Goal: Task Accomplishment & Management: Manage account settings

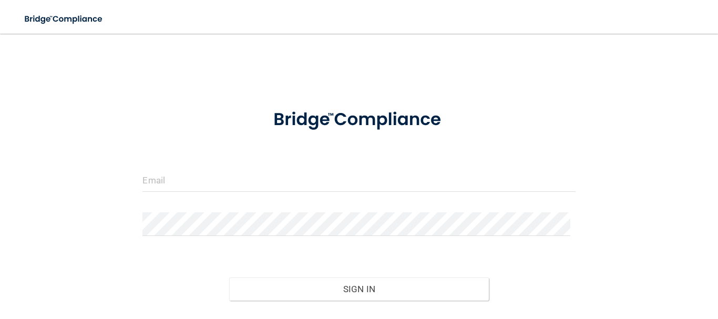
drag, startPoint x: 204, startPoint y: 165, endPoint x: 209, endPoint y: 170, distance: 7.1
click at [204, 166] on form "Invalid email/password. You don't have permission to access that page. Sign In …" at bounding box center [358, 218] width 433 height 242
click at [204, 174] on input "email" at bounding box center [358, 180] width 433 height 24
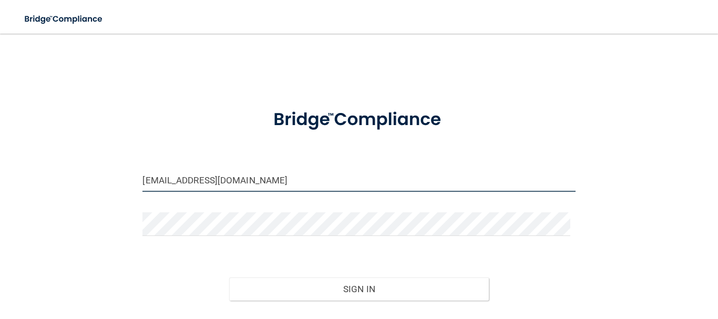
type input "[EMAIL_ADDRESS][DOMAIN_NAME]"
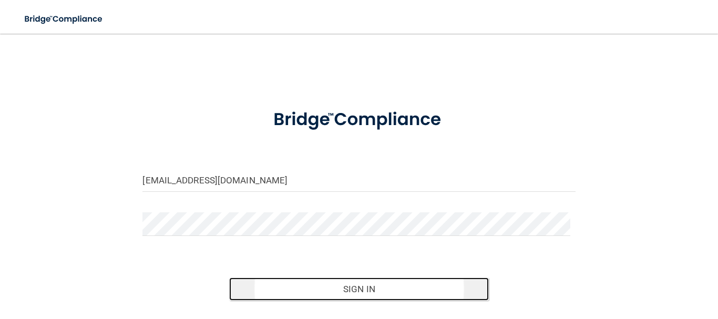
click at [346, 291] on button "Sign In" at bounding box center [359, 289] width 260 height 23
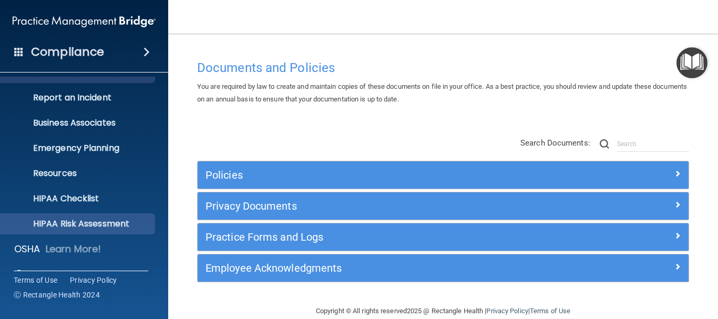
scroll to position [117, 0]
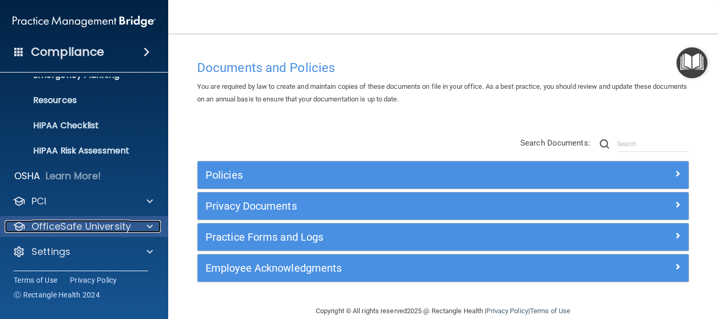
click at [116, 227] on p "OfficeSafe University" at bounding box center [81, 226] width 99 height 13
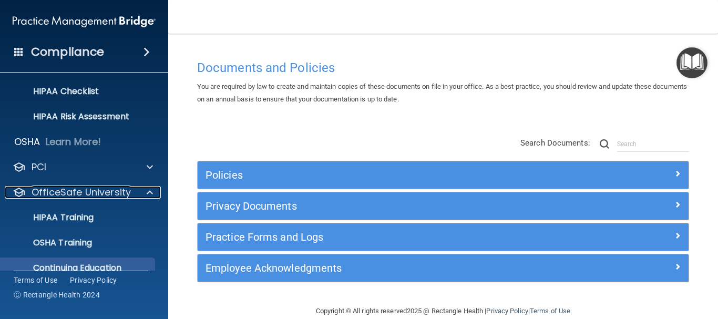
scroll to position [170, 0]
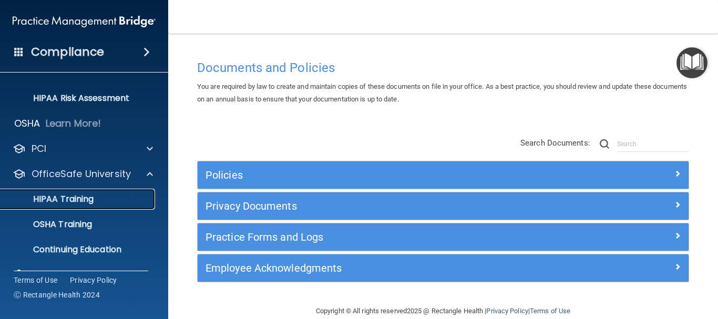
click at [94, 203] on p "HIPAA Training" at bounding box center [50, 199] width 87 height 11
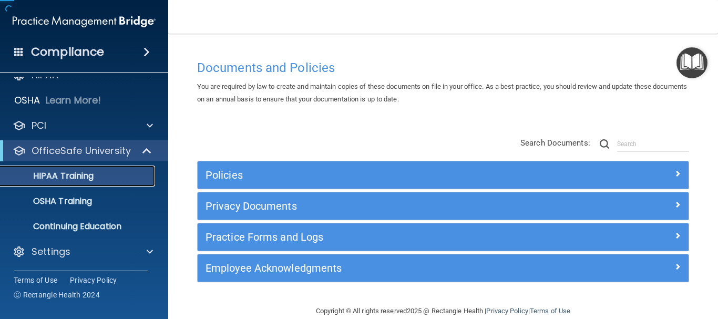
scroll to position [16, 0]
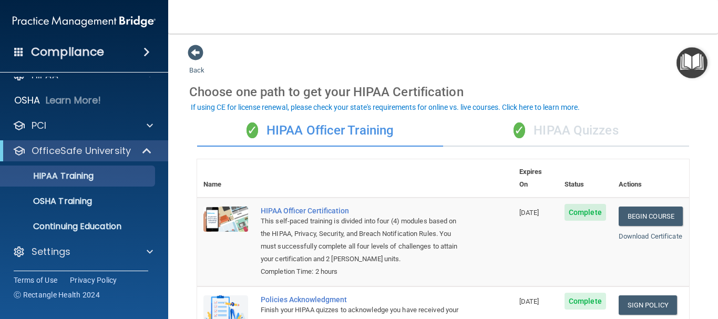
click at [518, 129] on span "✓" at bounding box center [520, 130] width 12 height 16
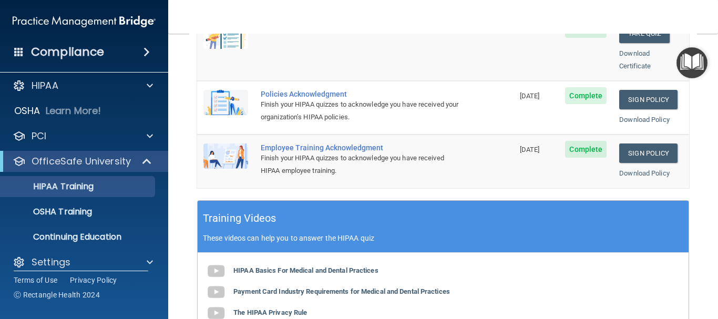
scroll to position [0, 0]
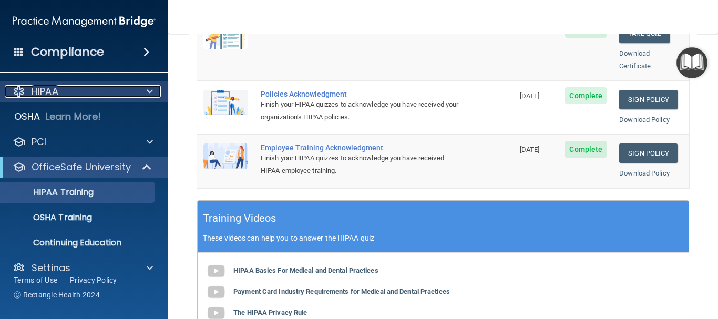
click at [66, 89] on div "HIPAA" at bounding box center [70, 91] width 130 height 13
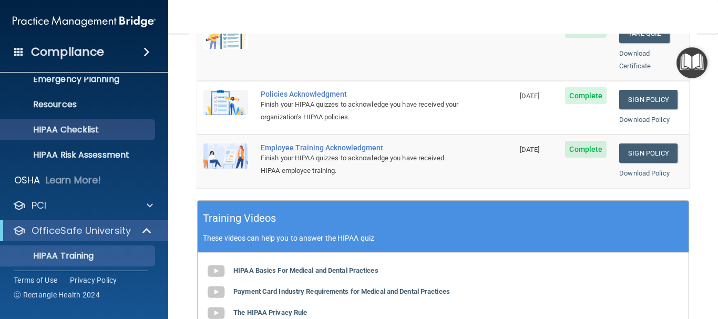
scroll to position [192, 0]
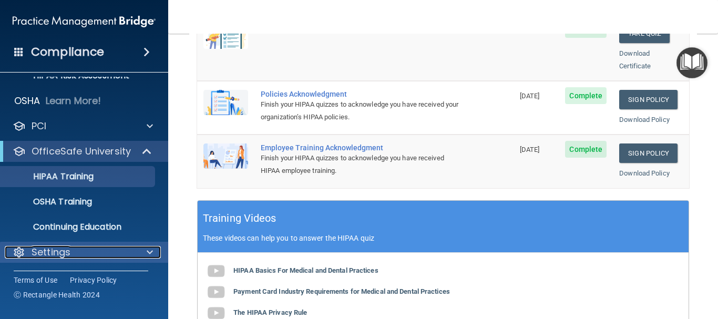
click at [72, 254] on div "Settings" at bounding box center [70, 252] width 130 height 13
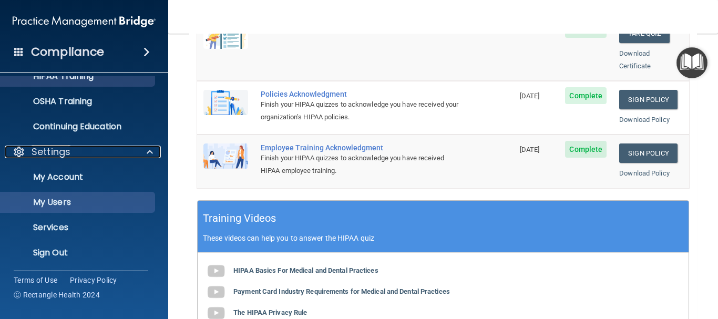
scroll to position [293, 0]
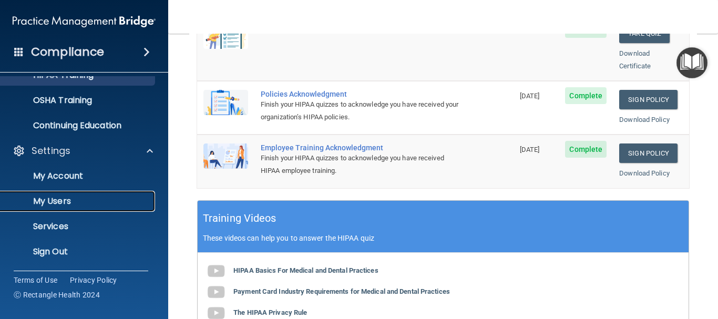
click at [91, 197] on p "My Users" at bounding box center [79, 201] width 144 height 11
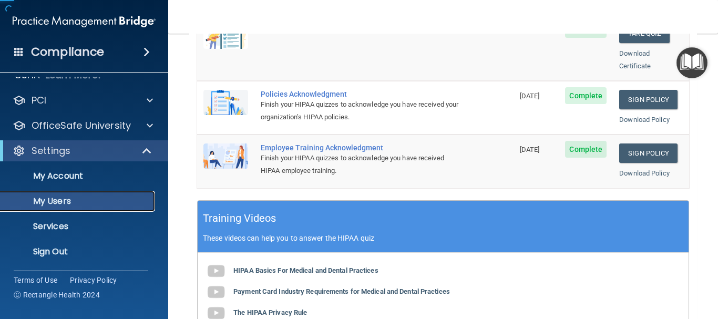
scroll to position [42, 0]
select select "20"
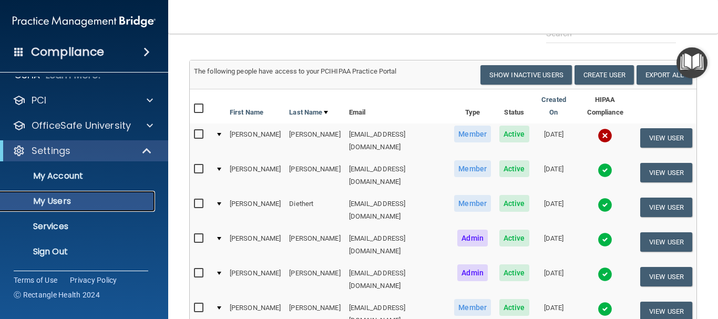
scroll to position [35, 0]
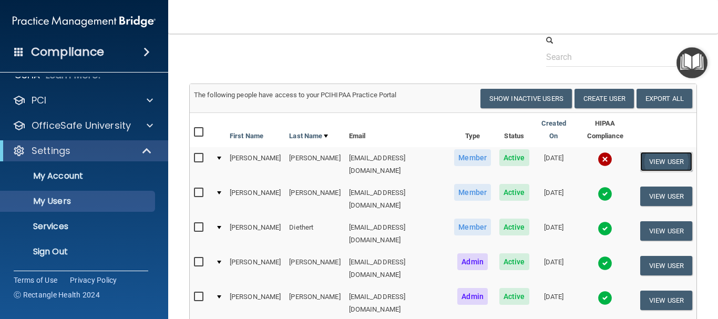
click at [665, 153] on button "View User" at bounding box center [666, 161] width 52 height 19
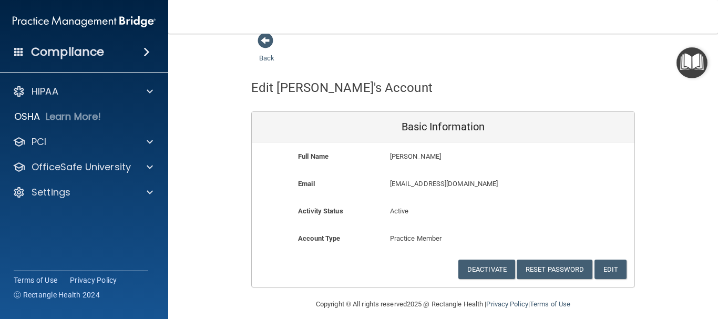
scroll to position [23, 0]
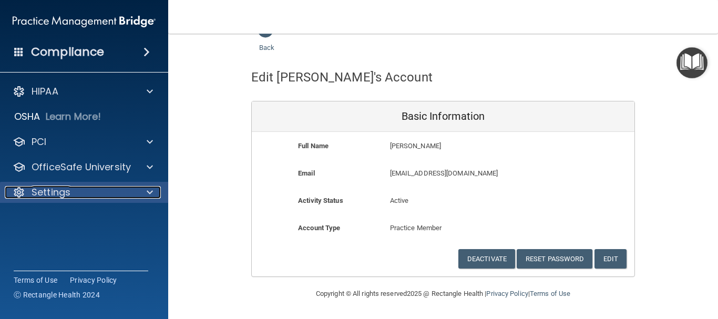
click at [76, 196] on div "Settings" at bounding box center [70, 192] width 130 height 13
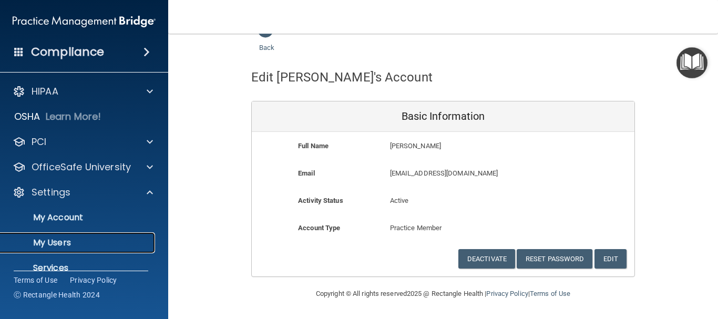
click at [81, 237] on link "My Users" at bounding box center [72, 242] width 166 height 21
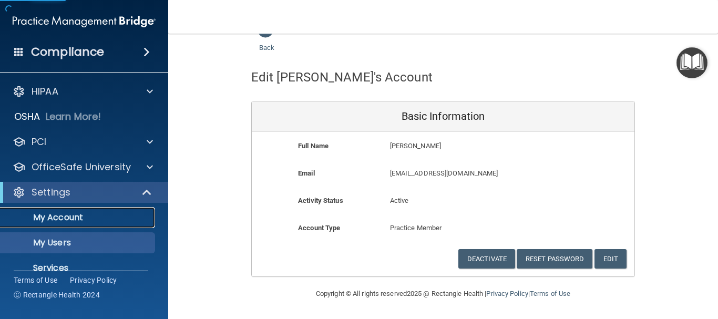
click at [81, 220] on p "My Account" at bounding box center [79, 217] width 144 height 11
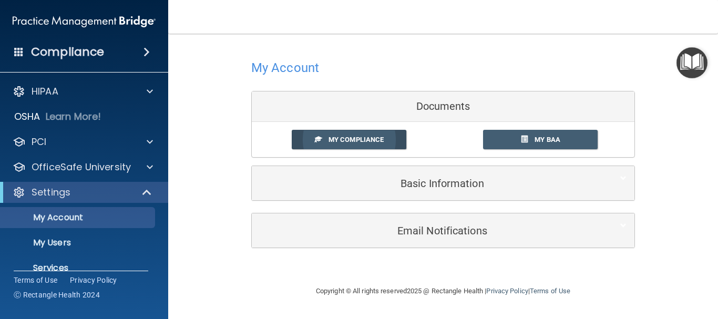
click at [332, 136] on span "My Compliance" at bounding box center [356, 140] width 55 height 8
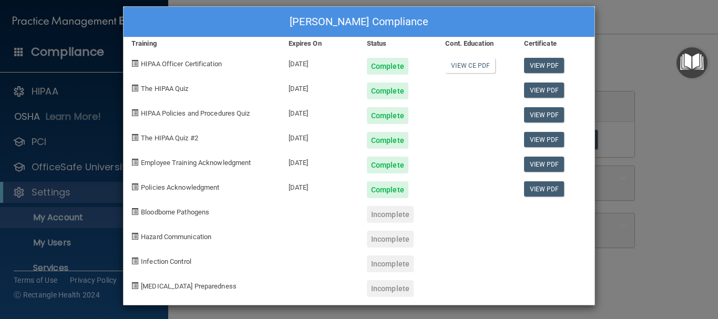
scroll to position [13, 0]
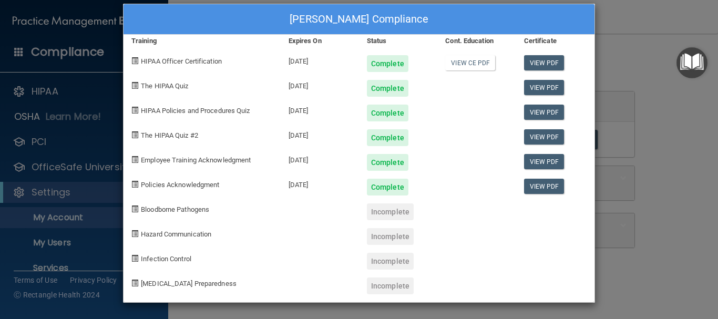
click at [59, 244] on div "[PERSON_NAME] Compliance Training Expires On Status Cont. Education Certificate…" at bounding box center [359, 159] width 718 height 319
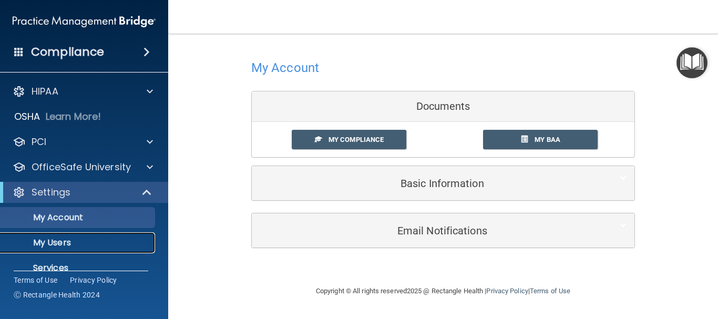
click at [61, 240] on p "My Users" at bounding box center [79, 243] width 144 height 11
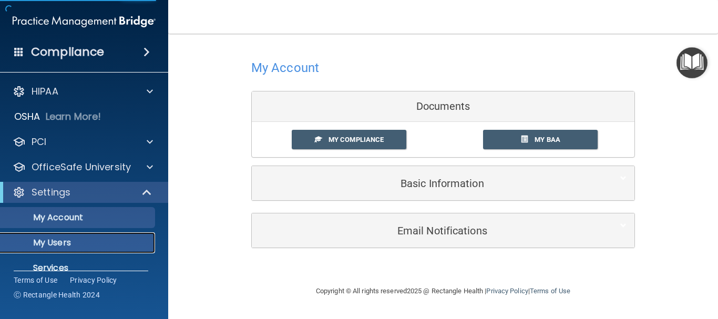
select select "20"
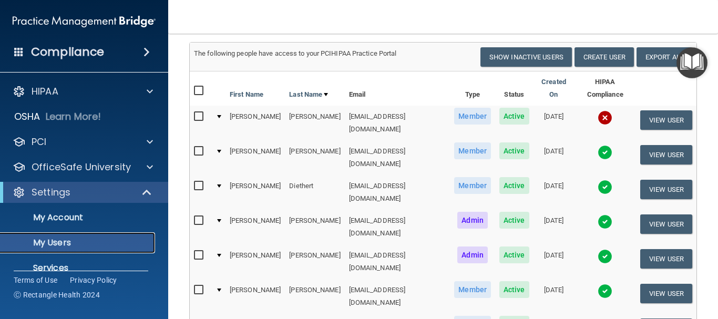
scroll to position [53, 0]
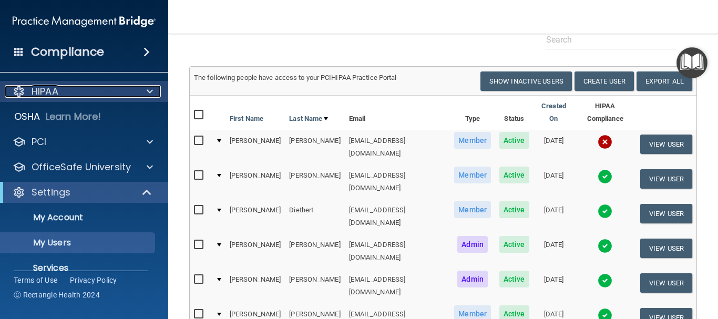
click at [148, 90] on span at bounding box center [150, 91] width 6 height 13
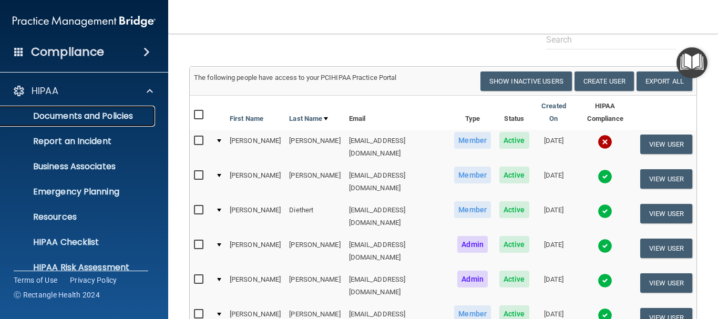
click at [126, 114] on p "Documents and Policies" at bounding box center [79, 116] width 144 height 11
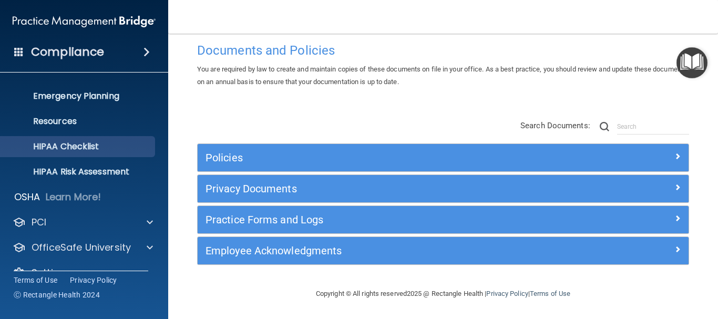
scroll to position [117, 0]
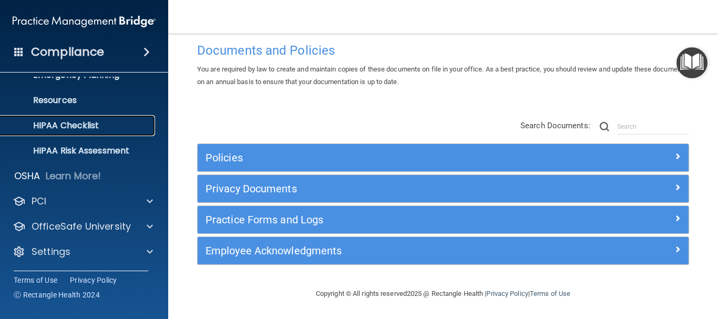
click at [94, 124] on p "HIPAA Checklist" at bounding box center [79, 125] width 144 height 11
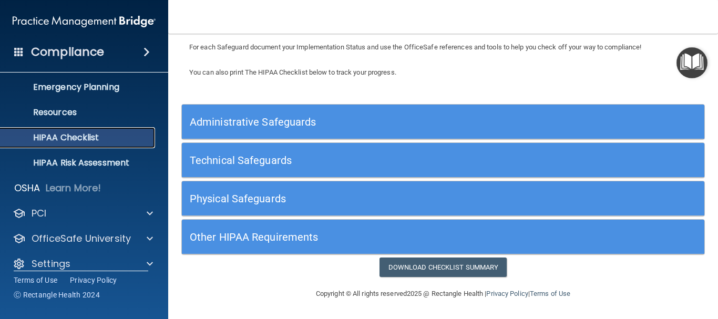
scroll to position [117, 0]
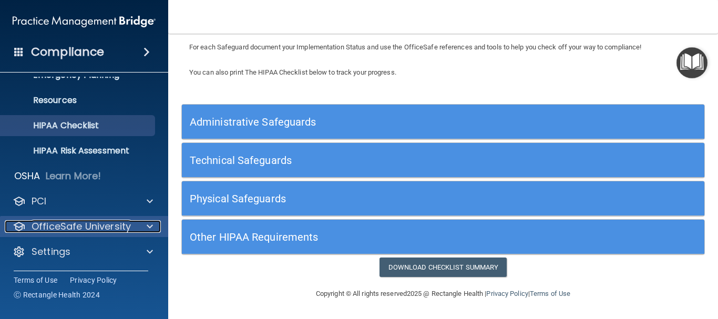
click at [152, 224] on span at bounding box center [150, 226] width 6 height 13
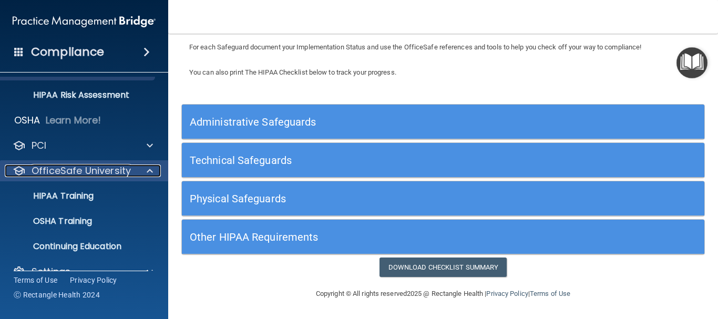
scroll to position [192, 0]
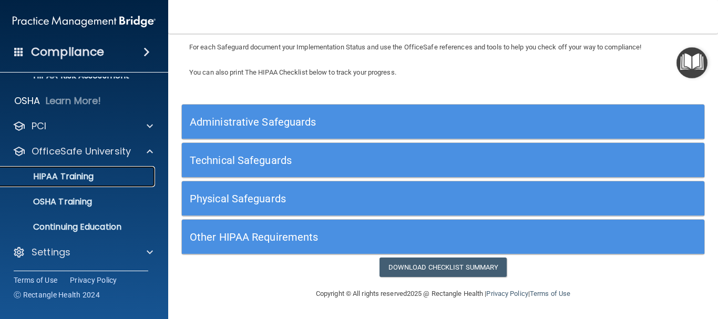
click at [74, 177] on p "HIPAA Training" at bounding box center [50, 176] width 87 height 11
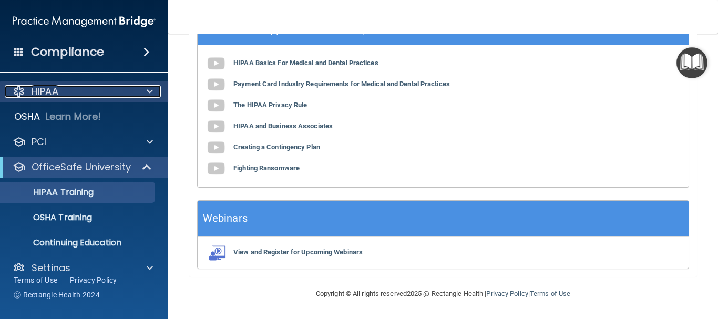
click at [150, 86] on span at bounding box center [150, 91] width 6 height 13
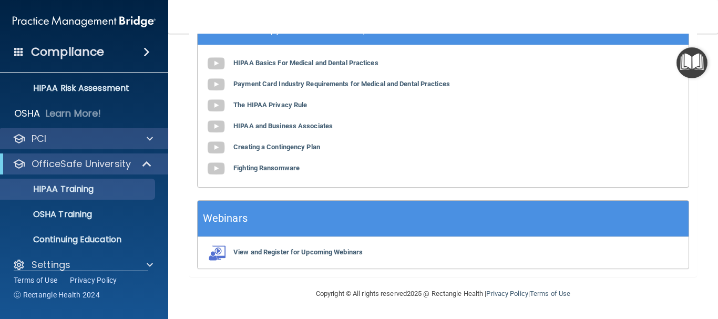
scroll to position [192, 0]
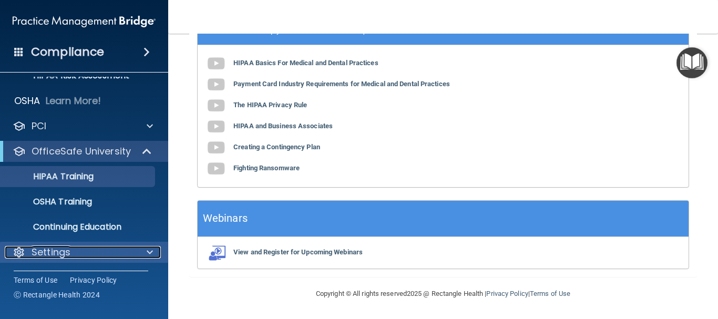
click at [117, 248] on div "Settings" at bounding box center [70, 252] width 130 height 13
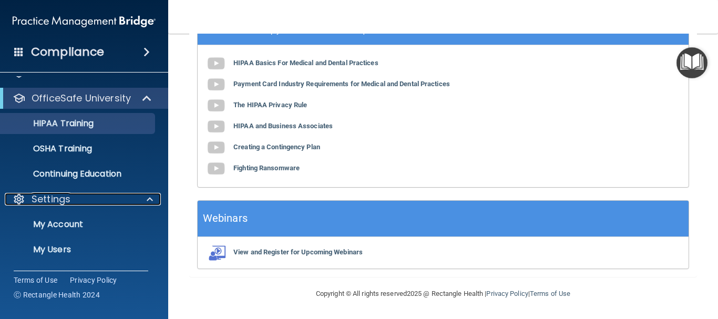
scroll to position [293, 0]
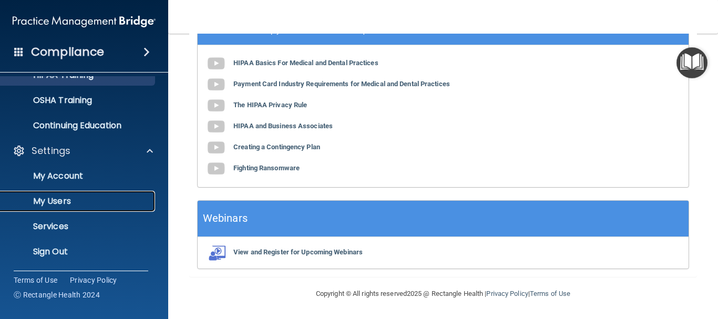
click at [88, 201] on p "My Users" at bounding box center [79, 201] width 144 height 11
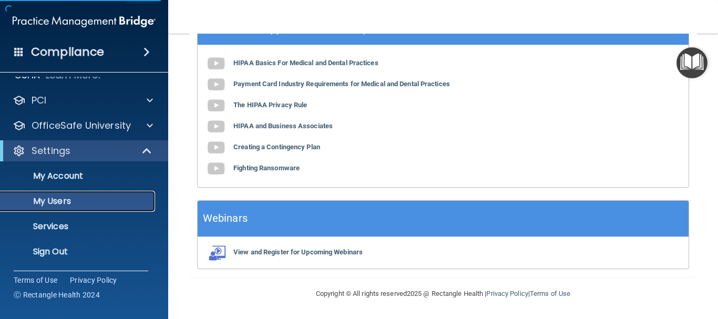
scroll to position [245, 0]
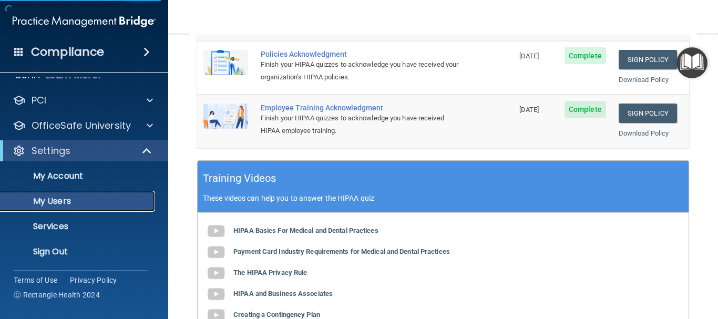
select select "20"
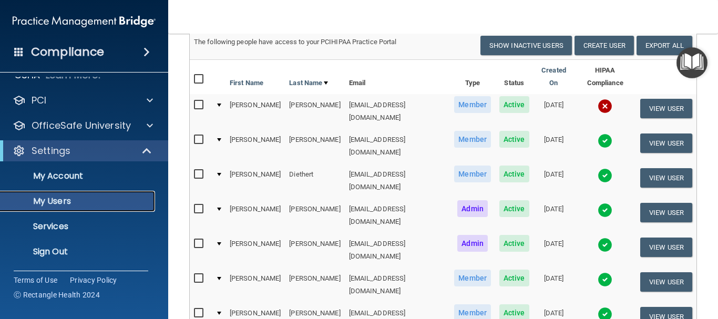
scroll to position [88, 0]
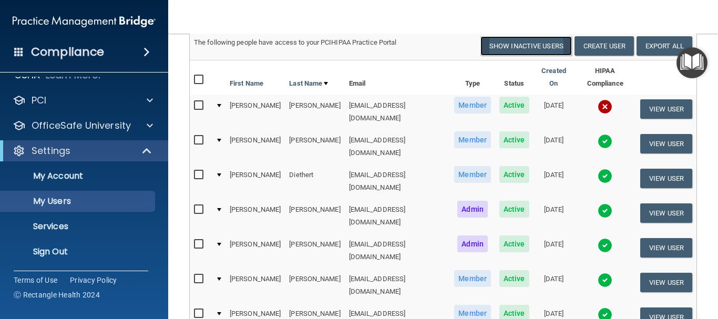
click at [530, 43] on button "Show Inactive Users" at bounding box center [525, 45] width 91 height 19
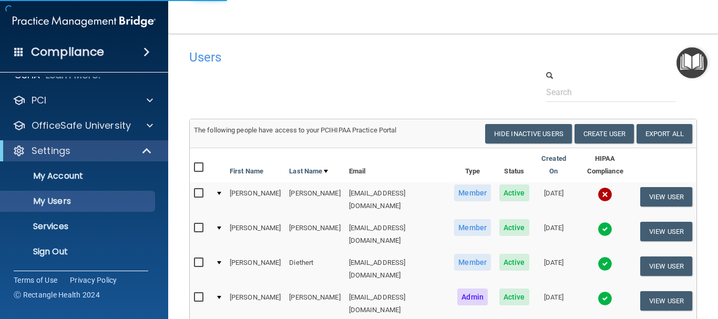
select select "20"
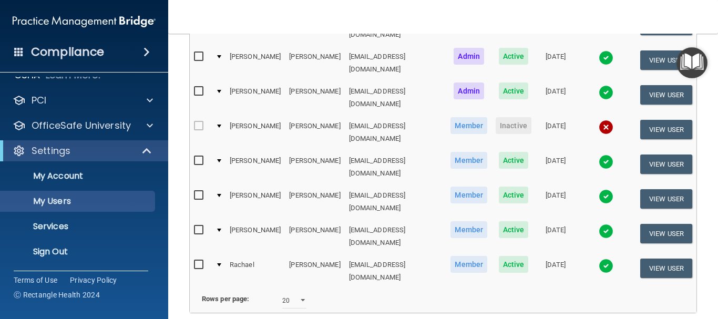
scroll to position [303, 0]
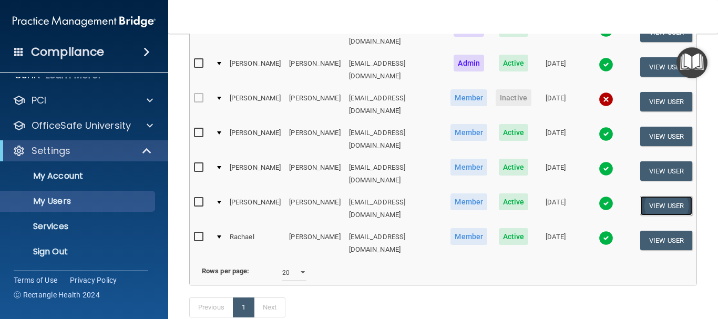
click at [662, 196] on button "View User" at bounding box center [666, 205] width 52 height 19
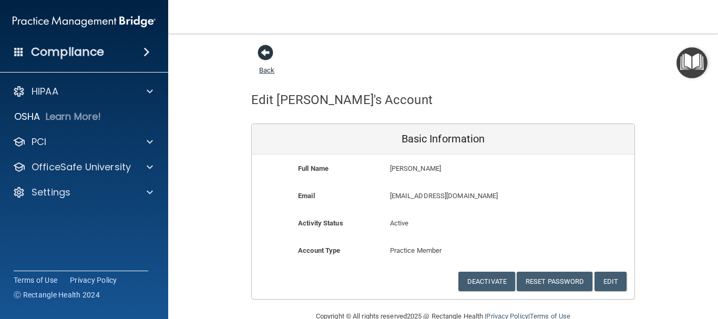
drag, startPoint x: 257, startPoint y: 51, endPoint x: 265, endPoint y: 57, distance: 10.1
click at [258, 51] on span at bounding box center [266, 53] width 16 height 16
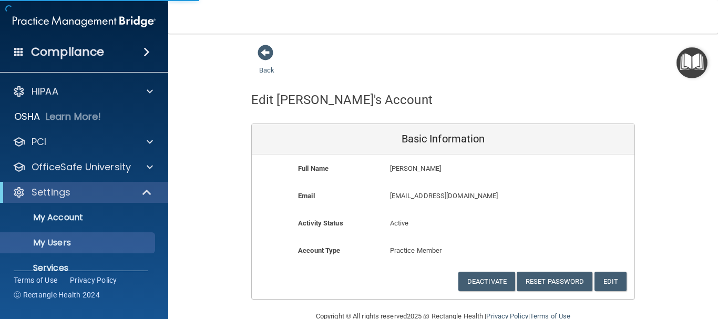
select select "20"
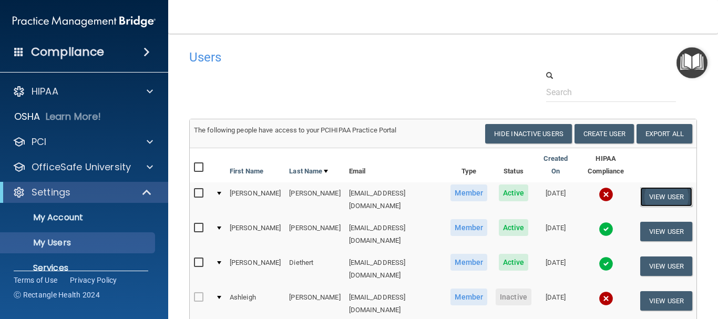
click at [666, 188] on button "View User" at bounding box center [666, 196] width 52 height 19
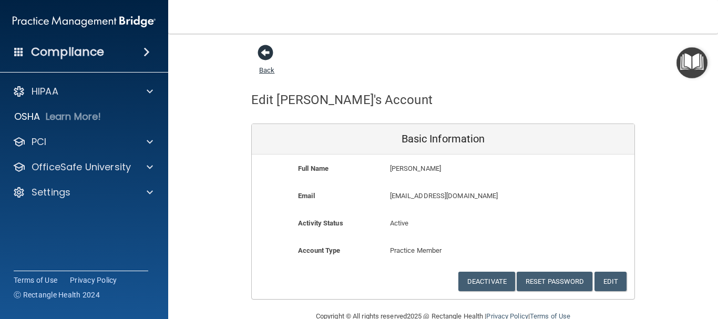
click at [260, 49] on span at bounding box center [266, 53] width 16 height 16
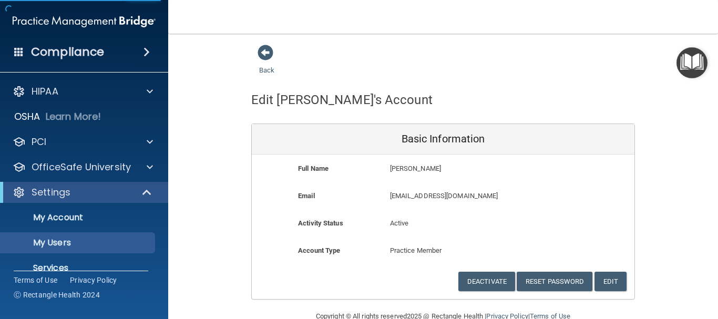
select select "20"
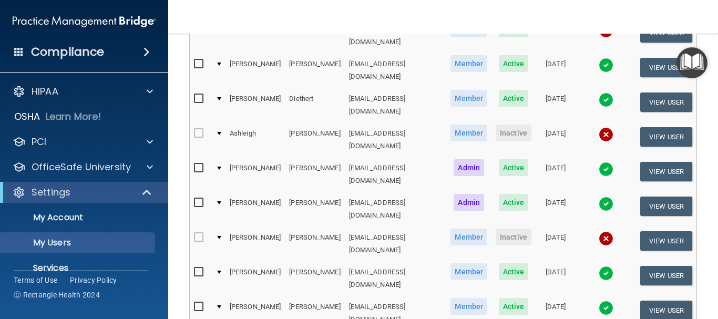
scroll to position [146, 0]
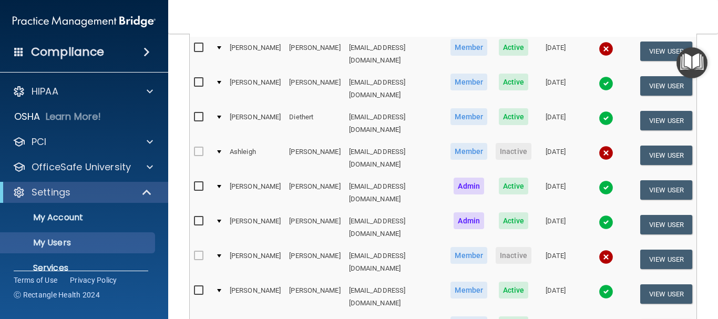
drag, startPoint x: 343, startPoint y: 297, endPoint x: 368, endPoint y: 300, distance: 25.4
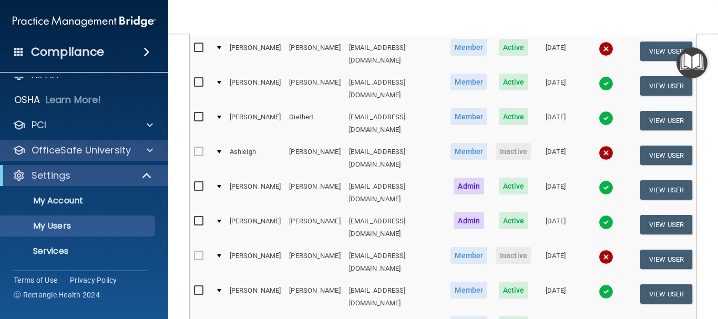
scroll to position [42, 0]
